Goal: Transaction & Acquisition: Subscribe to service/newsletter

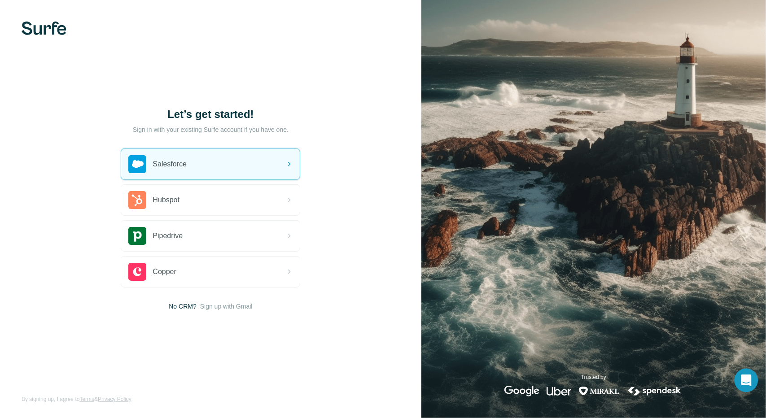
click at [752, 391] on div "Open Intercom Messenger" at bounding box center [747, 381] width 24 height 24
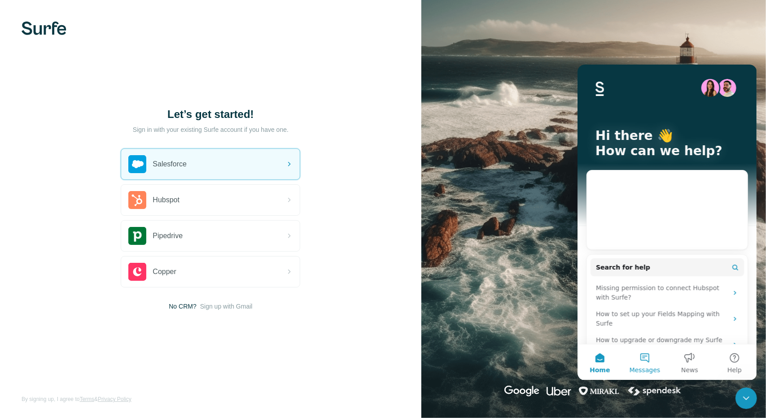
click at [652, 364] on button "Messages" at bounding box center [644, 362] width 45 height 36
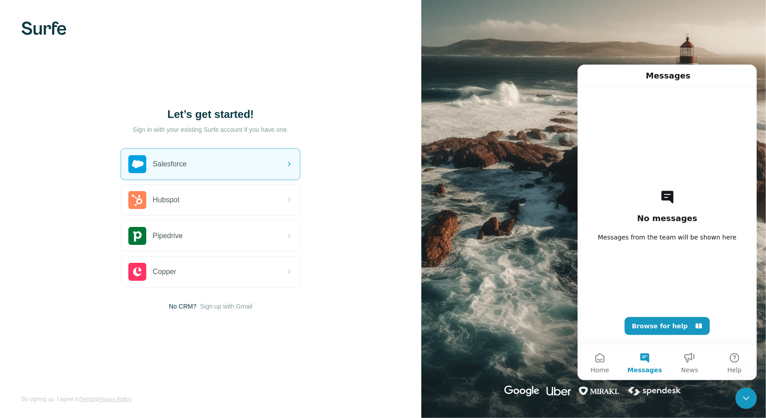
click at [640, 354] on button "Messages" at bounding box center [644, 362] width 45 height 36
click at [643, 356] on button "Messages" at bounding box center [644, 362] width 45 height 36
click at [616, 351] on button "Home" at bounding box center [599, 362] width 45 height 36
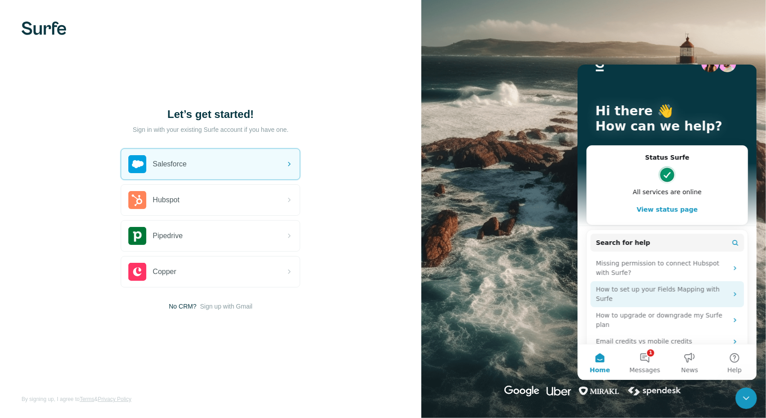
scroll to position [45, 0]
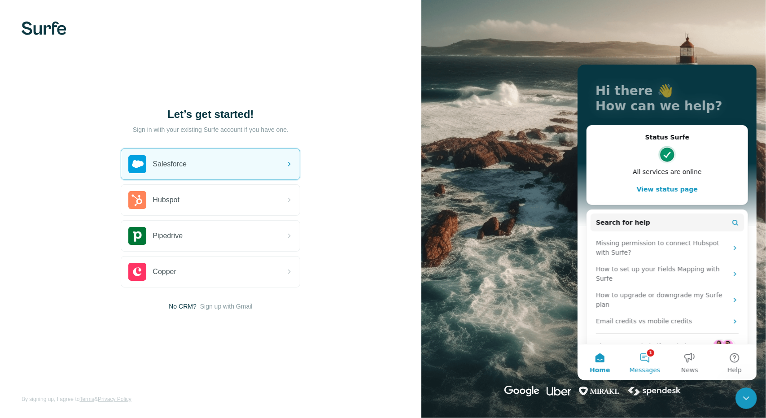
click at [652, 356] on button "1 Messages" at bounding box center [644, 362] width 45 height 36
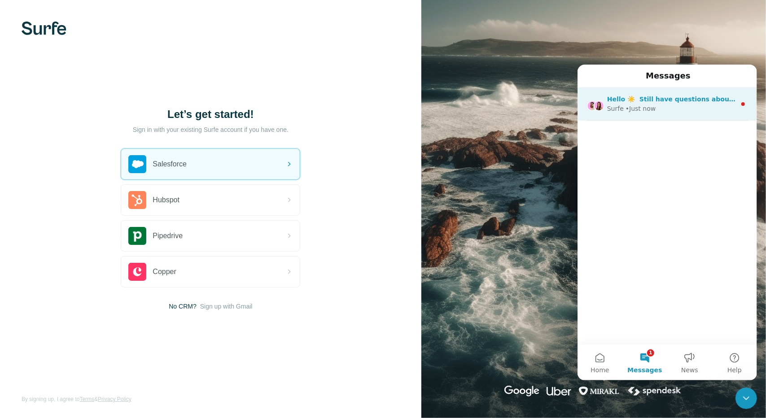
click at [667, 115] on div "Hello ☀️ ​ Still have questions about the Surfe plans and pricing shown? ​ Visi…" at bounding box center [667, 103] width 180 height 33
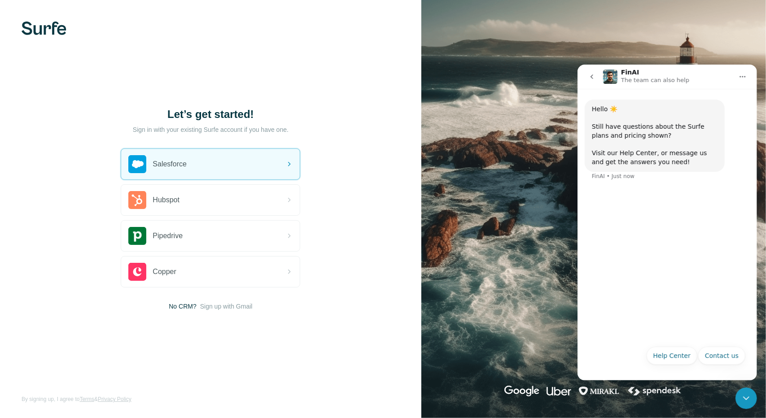
click at [749, 396] on icon "Close Intercom Messenger" at bounding box center [745, 398] width 11 height 11
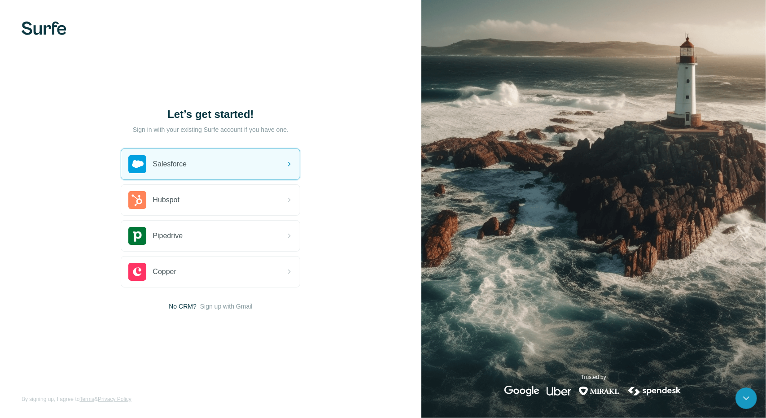
scroll to position [0, 0]
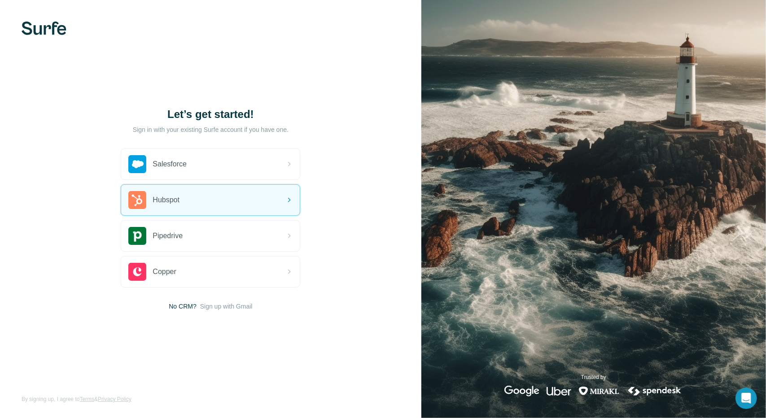
drag, startPoint x: 36, startPoint y: 28, endPoint x: 68, endPoint y: 31, distance: 32.5
click at [36, 28] on img at bounding box center [44, 28] width 45 height 13
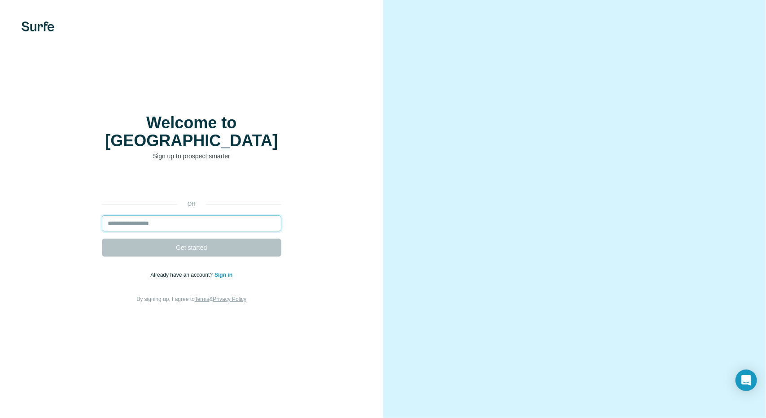
click at [256, 218] on input "email" at bounding box center [192, 223] width 180 height 16
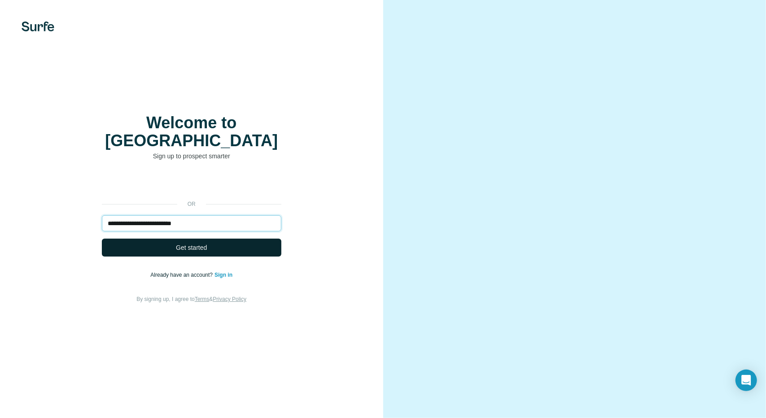
type input "**********"
click at [240, 239] on button "Get started" at bounding box center [192, 248] width 180 height 18
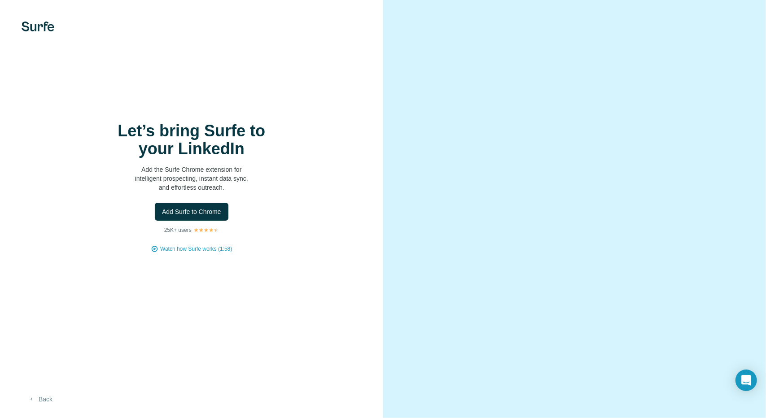
click at [39, 397] on button "Back" at bounding box center [40, 399] width 37 height 16
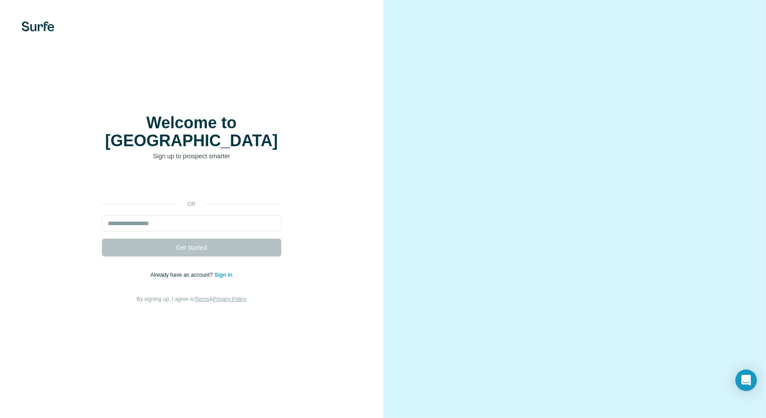
click at [226, 272] on link "Sign in" at bounding box center [224, 275] width 18 height 6
